Goal: Task Accomplishment & Management: Complete application form

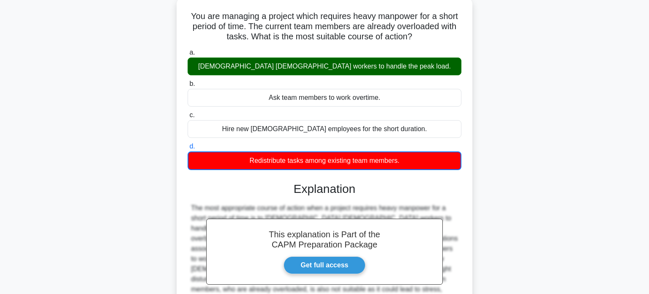
scroll to position [163, 0]
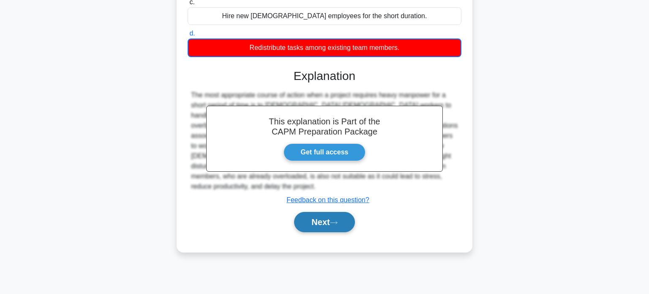
click at [336, 226] on button "Next" at bounding box center [324, 222] width 60 height 20
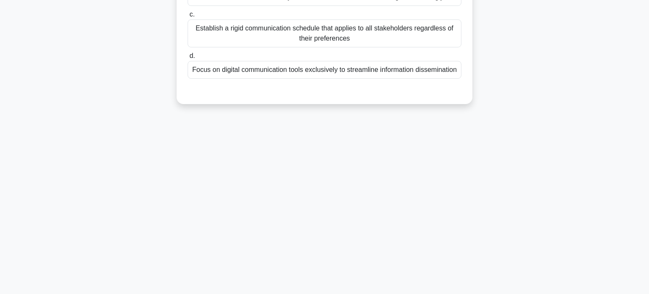
scroll to position [0, 0]
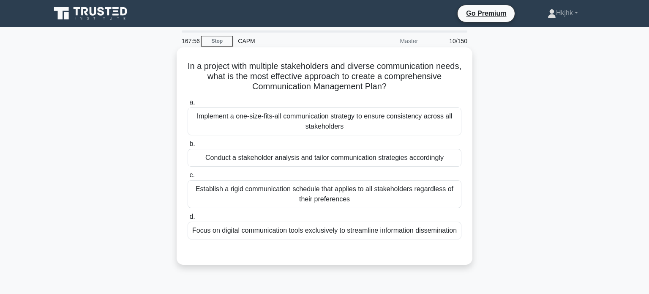
click at [315, 158] on div "Conduct a stakeholder analysis and tailor communication strategies accordingly" at bounding box center [325, 158] width 274 height 18
click at [188, 147] on input "b. Conduct a stakeholder analysis and tailor communication strategies according…" at bounding box center [188, 143] width 0 height 5
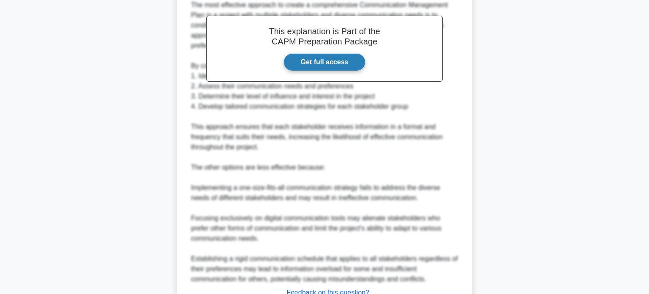
scroll to position [338, 0]
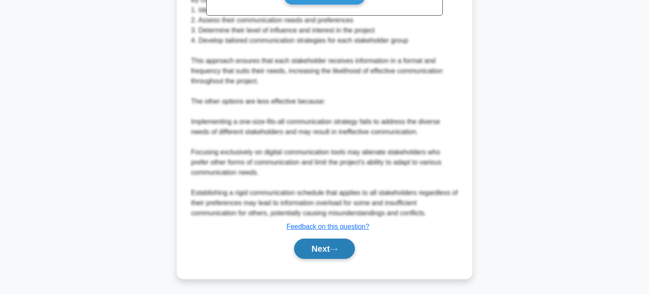
click at [338, 249] on icon at bounding box center [334, 249] width 8 height 5
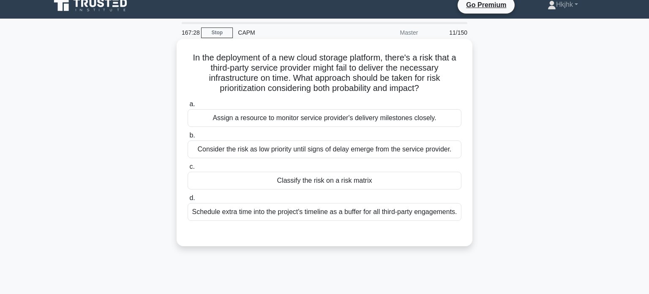
scroll to position [10, 0]
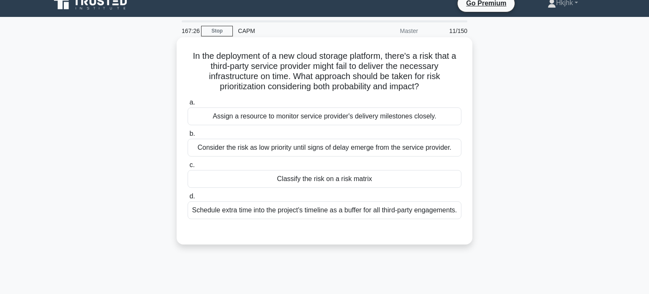
click at [376, 181] on div "Classify the risk on a risk matrix" at bounding box center [325, 179] width 274 height 18
click at [188, 168] on input "c. Classify the risk on a risk matrix" at bounding box center [188, 164] width 0 height 5
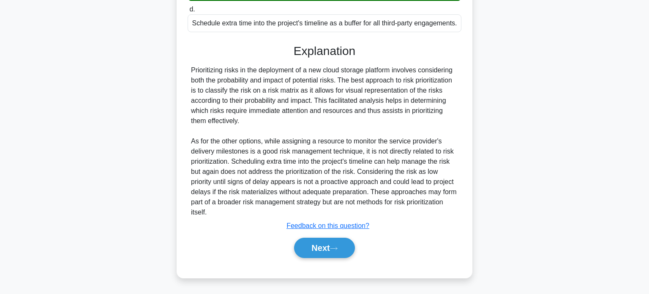
scroll to position [206, 0]
click at [338, 248] on icon at bounding box center [334, 248] width 8 height 5
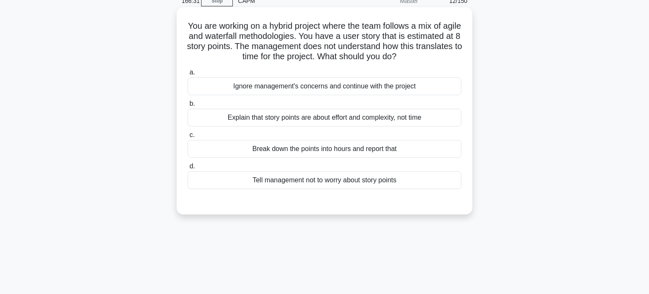
scroll to position [43, 0]
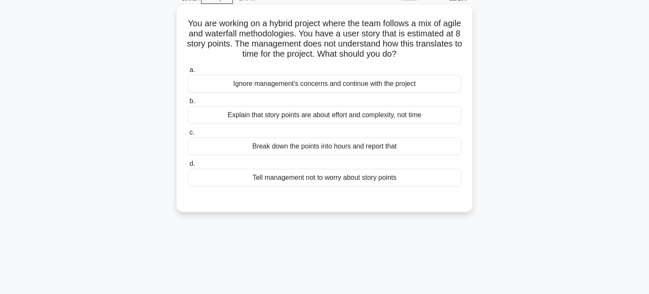
click at [366, 116] on div "Explain that story points are about effort and complexity, not time" at bounding box center [325, 115] width 274 height 18
click at [188, 104] on input "b. Explain that story points are about effort and complexity, not time" at bounding box center [188, 100] width 0 height 5
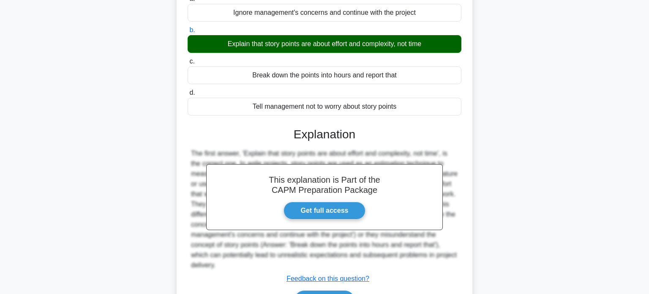
scroll to position [166, 0]
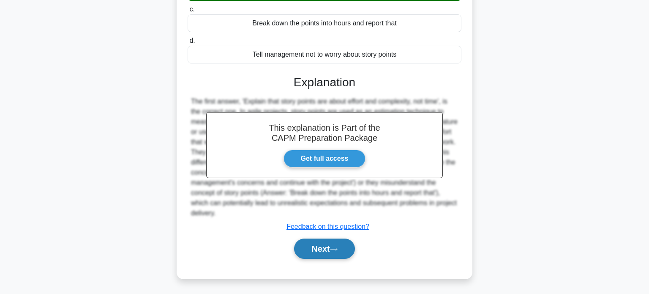
click at [304, 247] on button "Next" at bounding box center [324, 248] width 60 height 20
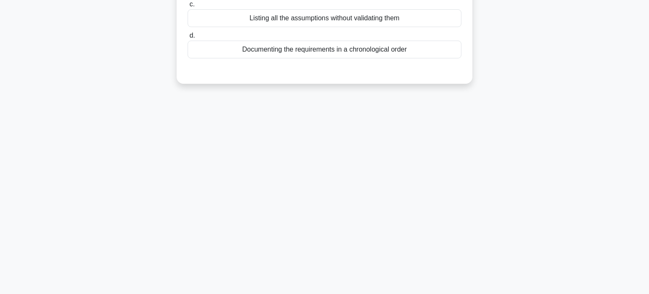
scroll to position [0, 0]
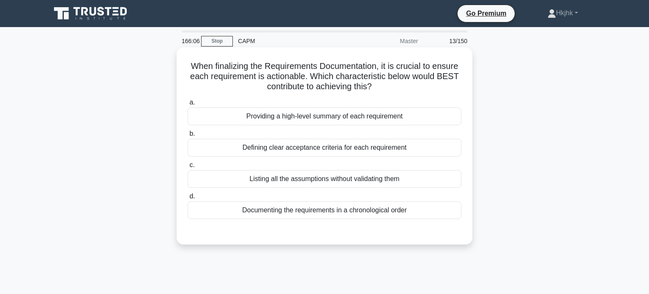
click at [352, 150] on div "Defining clear acceptance criteria for each requirement" at bounding box center [325, 148] width 274 height 18
click at [188, 136] on input "b. Defining clear acceptance criteria for each requirement" at bounding box center [188, 133] width 0 height 5
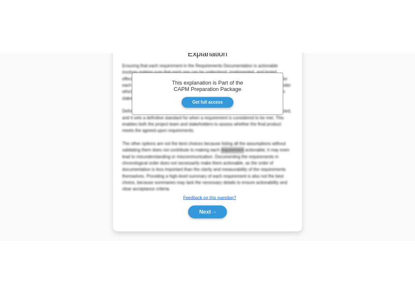
scroll to position [232, 0]
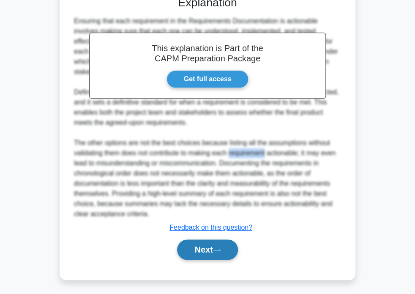
click at [217, 248] on icon at bounding box center [217, 250] width 8 height 5
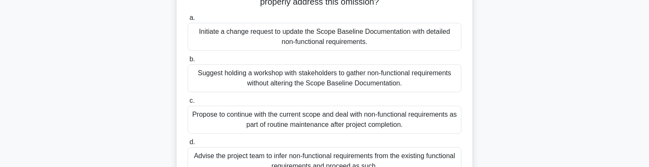
scroll to position [94, 0]
click at [402, 81] on div "Suggest holding a workshop with stakeholders to gather non-functional requireme…" at bounding box center [325, 79] width 274 height 28
click at [188, 63] on input "b. Suggest holding a workshop with stakeholders to gather non-functional requir…" at bounding box center [188, 59] width 0 height 5
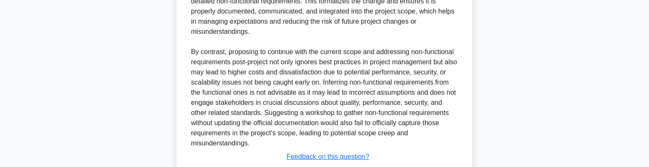
scroll to position [404, 0]
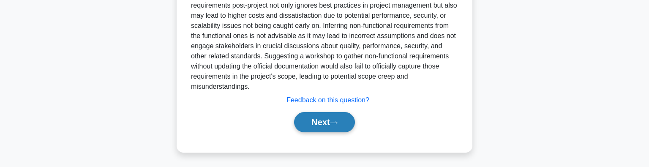
click at [322, 118] on button "Next" at bounding box center [324, 122] width 60 height 20
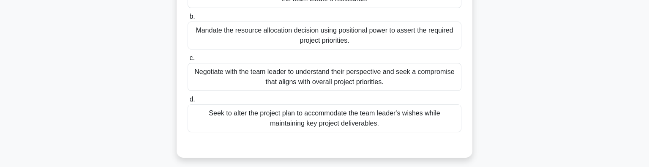
scroll to position [128, 0]
click at [361, 80] on div "Negotiate with the team leader to understand their perspective and seek a compr…" at bounding box center [325, 76] width 274 height 28
click at [188, 60] on input "c. Negotiate with the team leader to understand their perspective and seek a co…" at bounding box center [188, 57] width 0 height 5
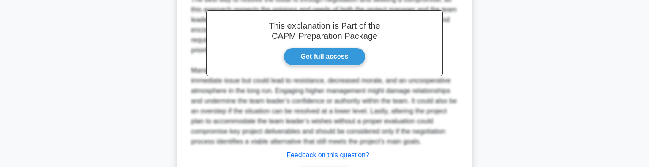
scroll to position [353, 0]
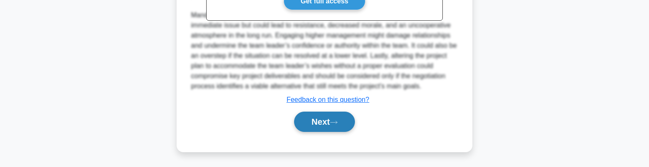
click at [336, 117] on button "Next" at bounding box center [324, 122] width 60 height 20
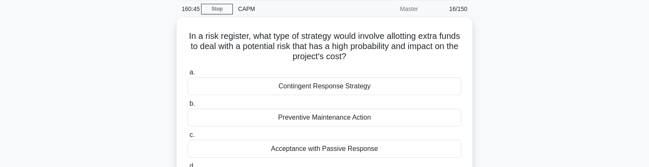
scroll to position [32, 0]
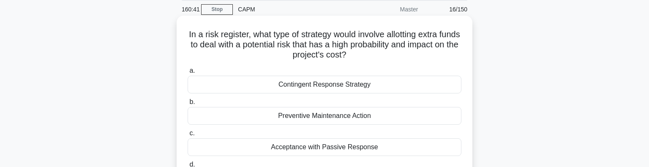
click at [341, 82] on div "Contingent Response Strategy" at bounding box center [325, 85] width 274 height 18
click at [188, 74] on input "a. Contingent Response Strategy" at bounding box center [188, 70] width 0 height 5
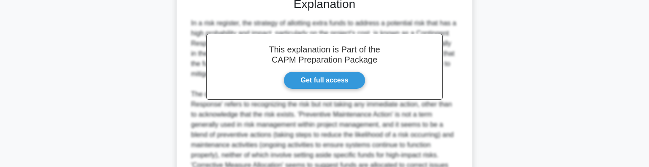
scroll to position [323, 0]
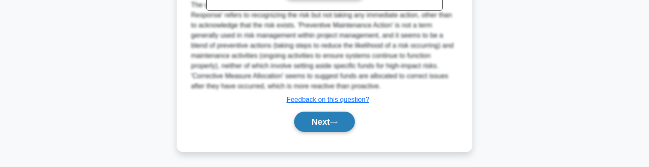
click at [322, 121] on button "Next" at bounding box center [324, 122] width 60 height 20
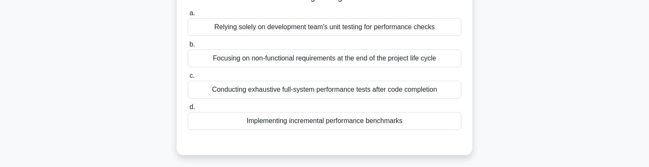
scroll to position [100, 0]
click at [403, 117] on div "Implementing incremental performance benchmarks" at bounding box center [325, 121] width 274 height 18
click at [188, 109] on input "d. Implementing incremental performance benchmarks" at bounding box center [188, 106] width 0 height 5
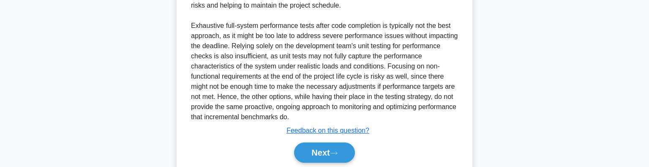
scroll to position [324, 0]
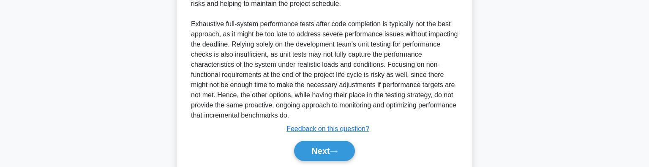
click at [403, 117] on div "A software development project with strict performance requirements requires a …" at bounding box center [324, 29] width 267 height 183
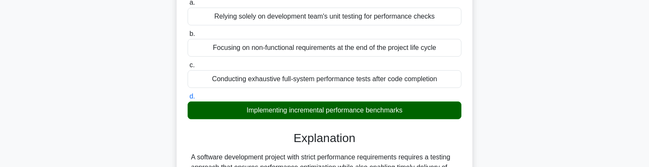
scroll to position [0, 0]
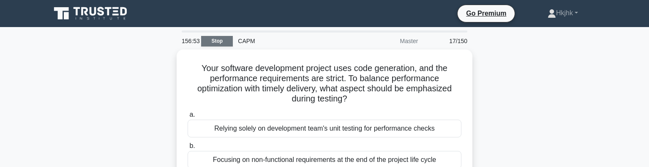
click at [225, 43] on link "Stop" at bounding box center [217, 41] width 32 height 11
